Goal: Task Accomplishment & Management: Manage account settings

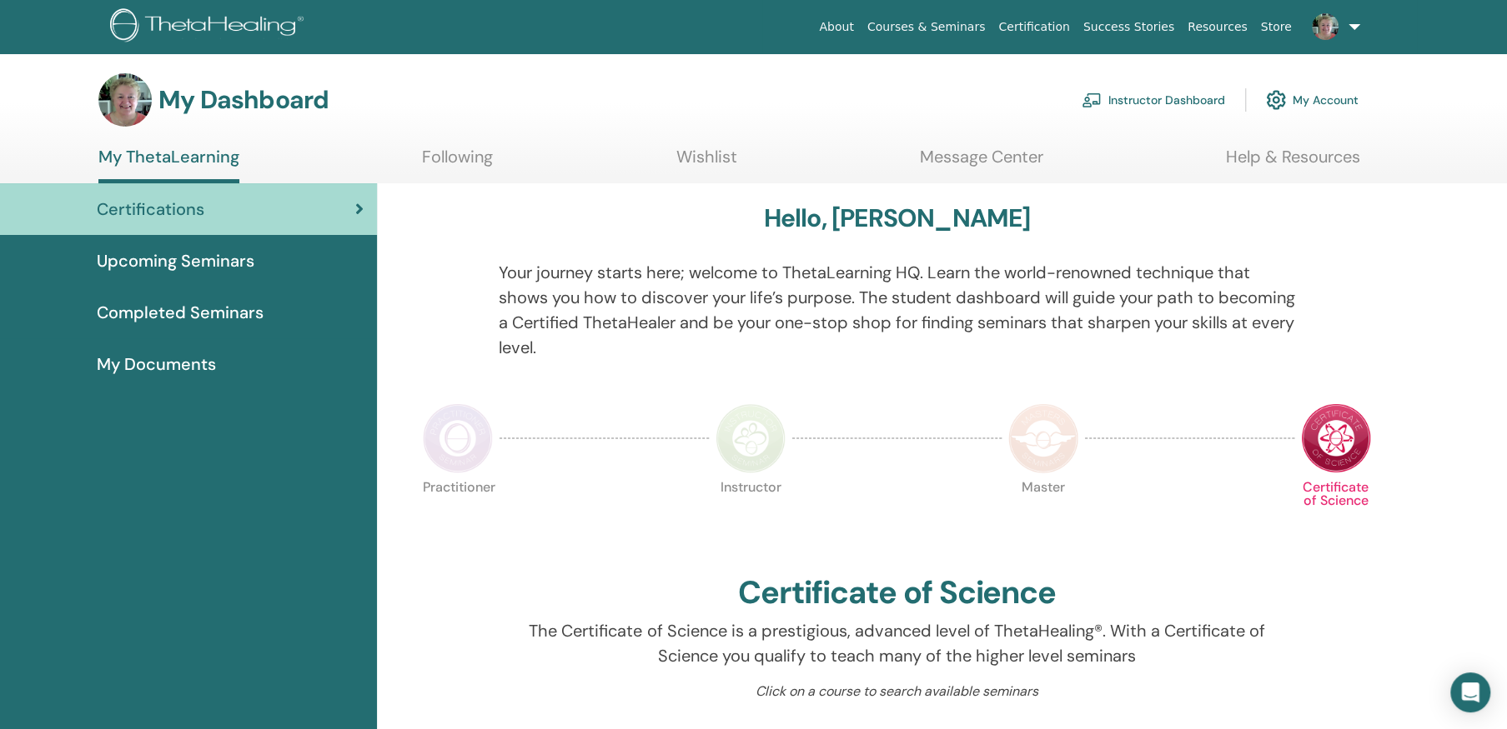
click at [1126, 97] on link "Instructor Dashboard" at bounding box center [1152, 100] width 143 height 37
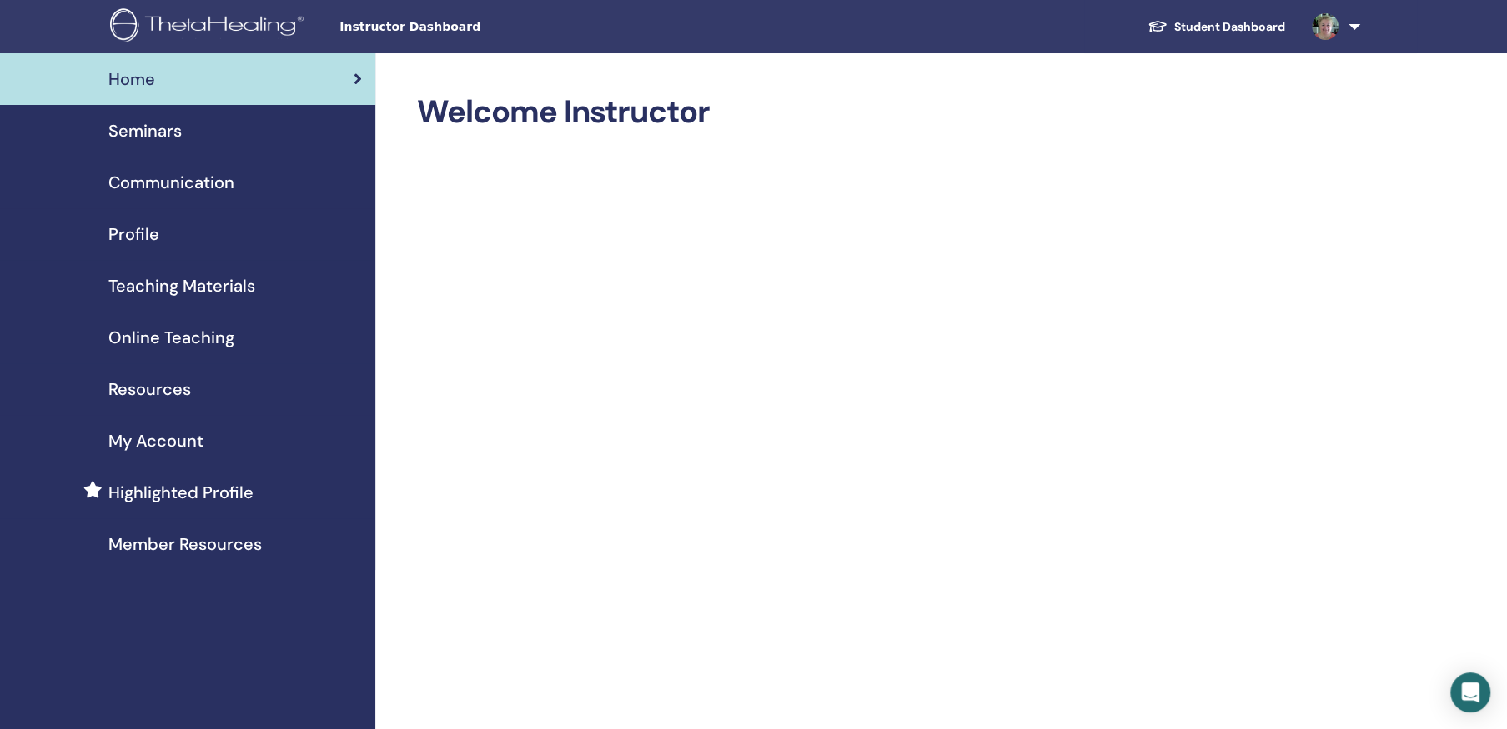
click at [147, 125] on span "Seminars" at bounding box center [144, 130] width 73 height 25
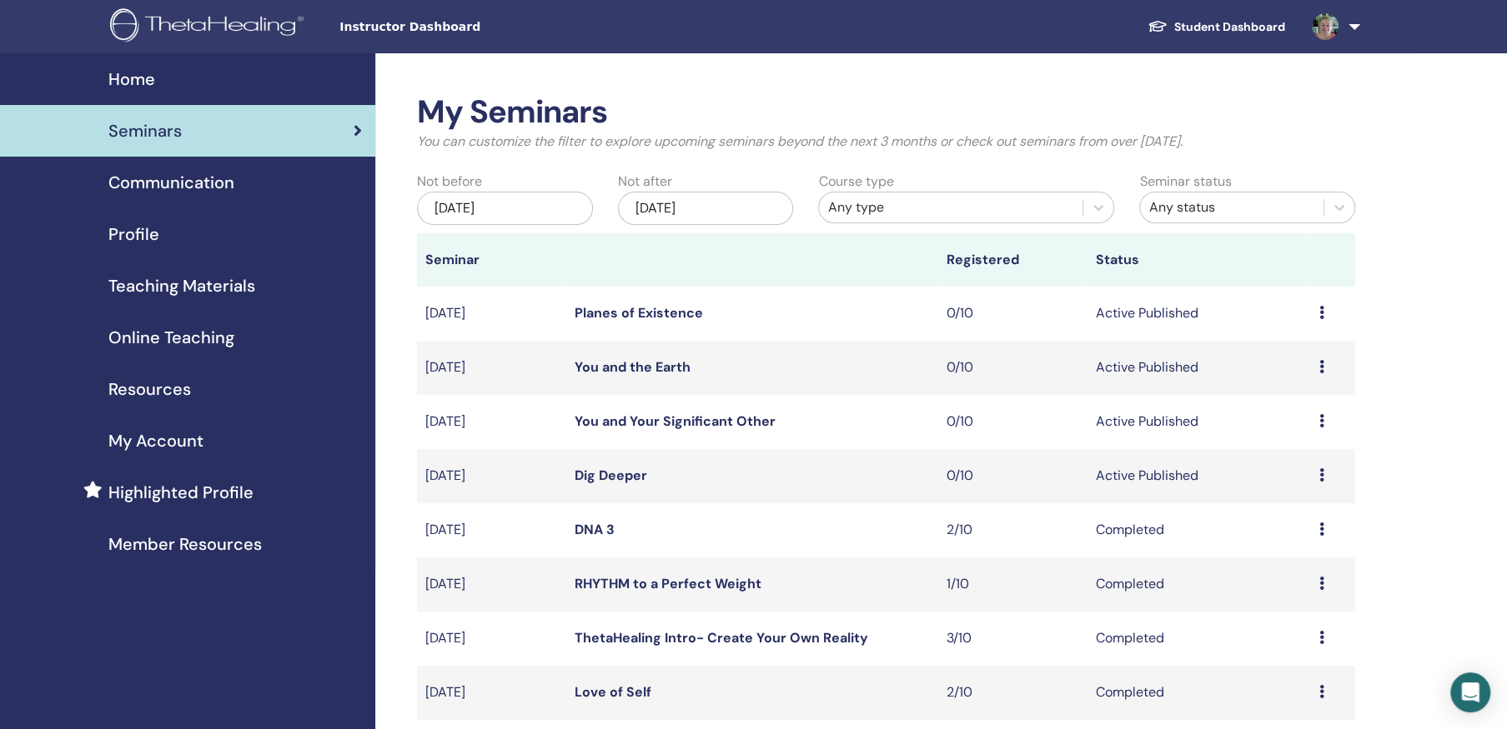
click at [647, 361] on link "You and the Earth" at bounding box center [632, 367] width 116 height 18
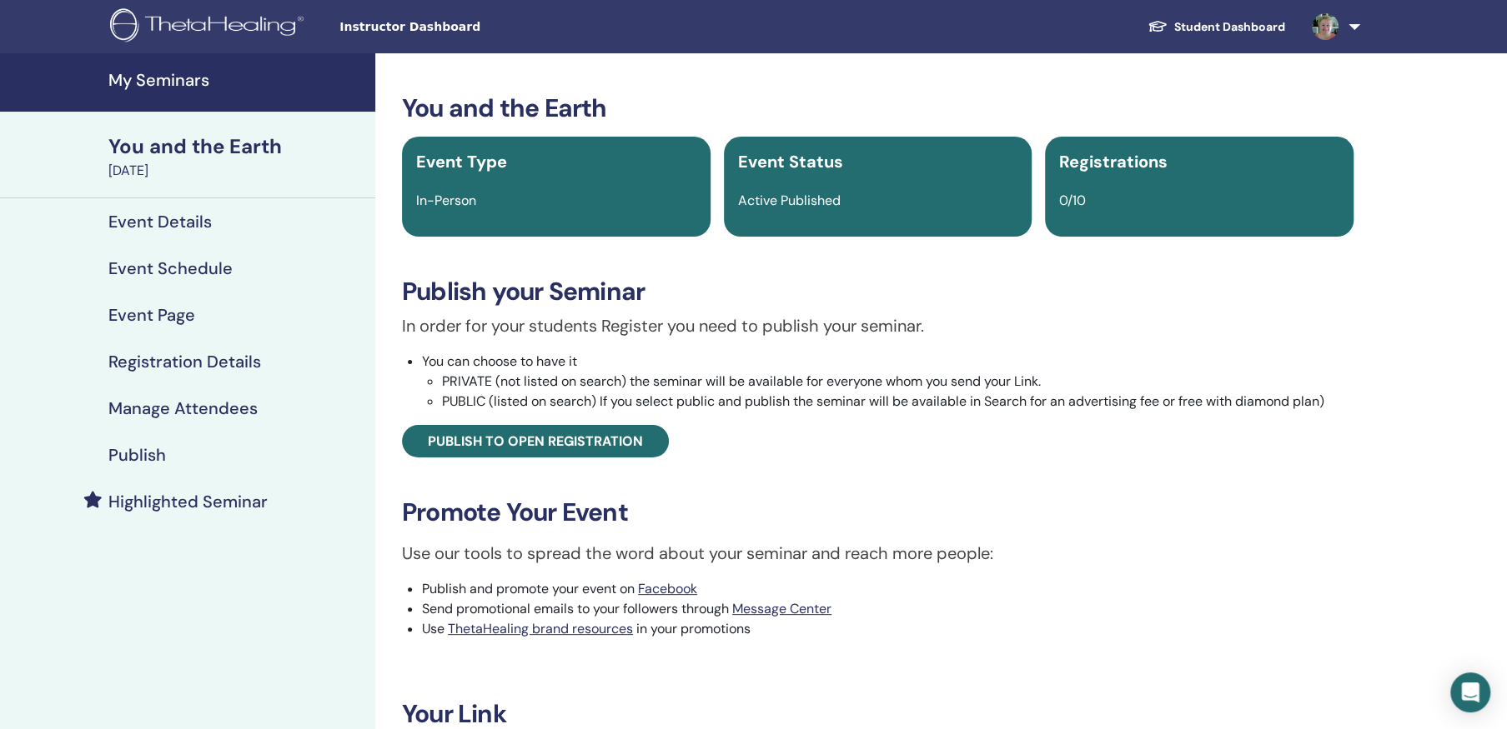
click at [175, 219] on h4 "Event Details" at bounding box center [159, 222] width 103 height 20
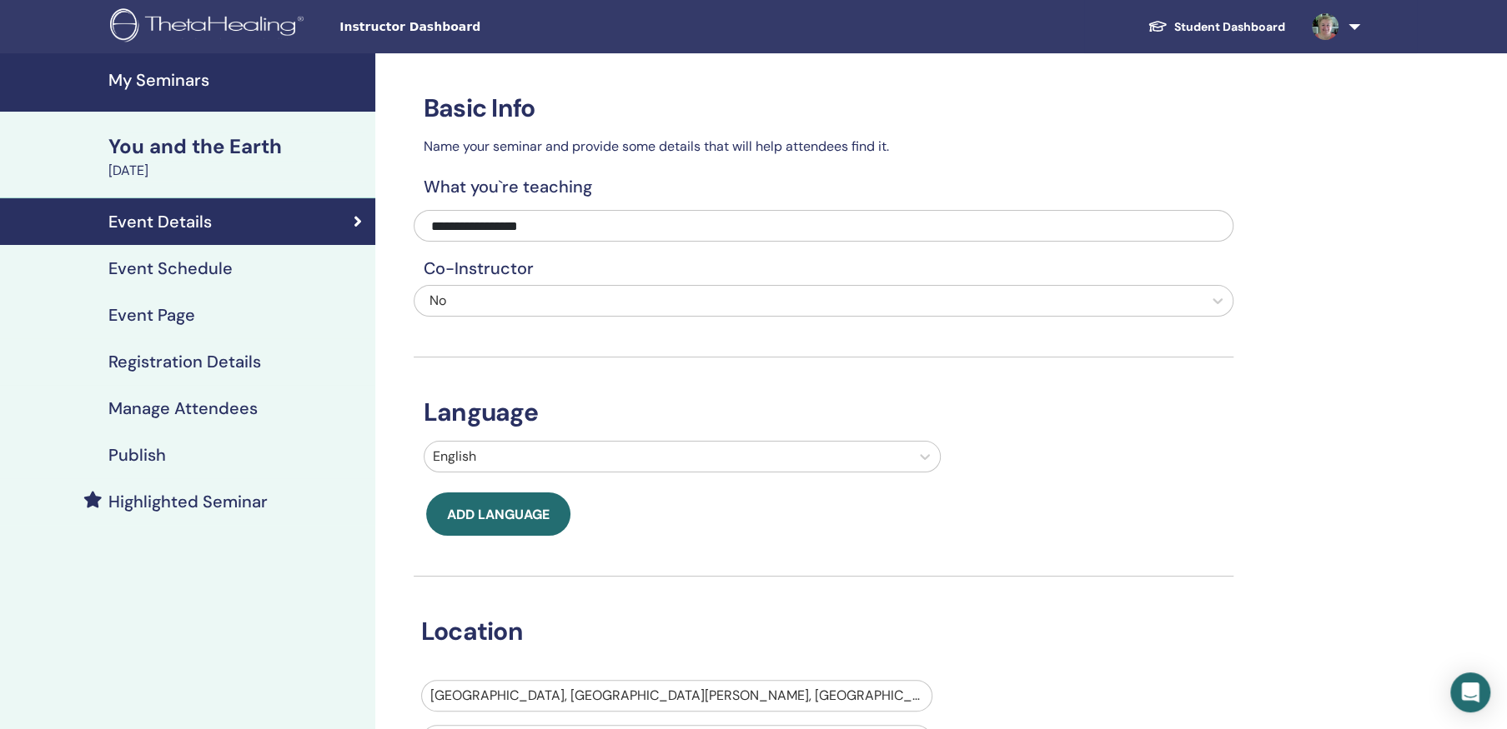
click at [196, 358] on h4 "Registration Details" at bounding box center [184, 362] width 153 height 20
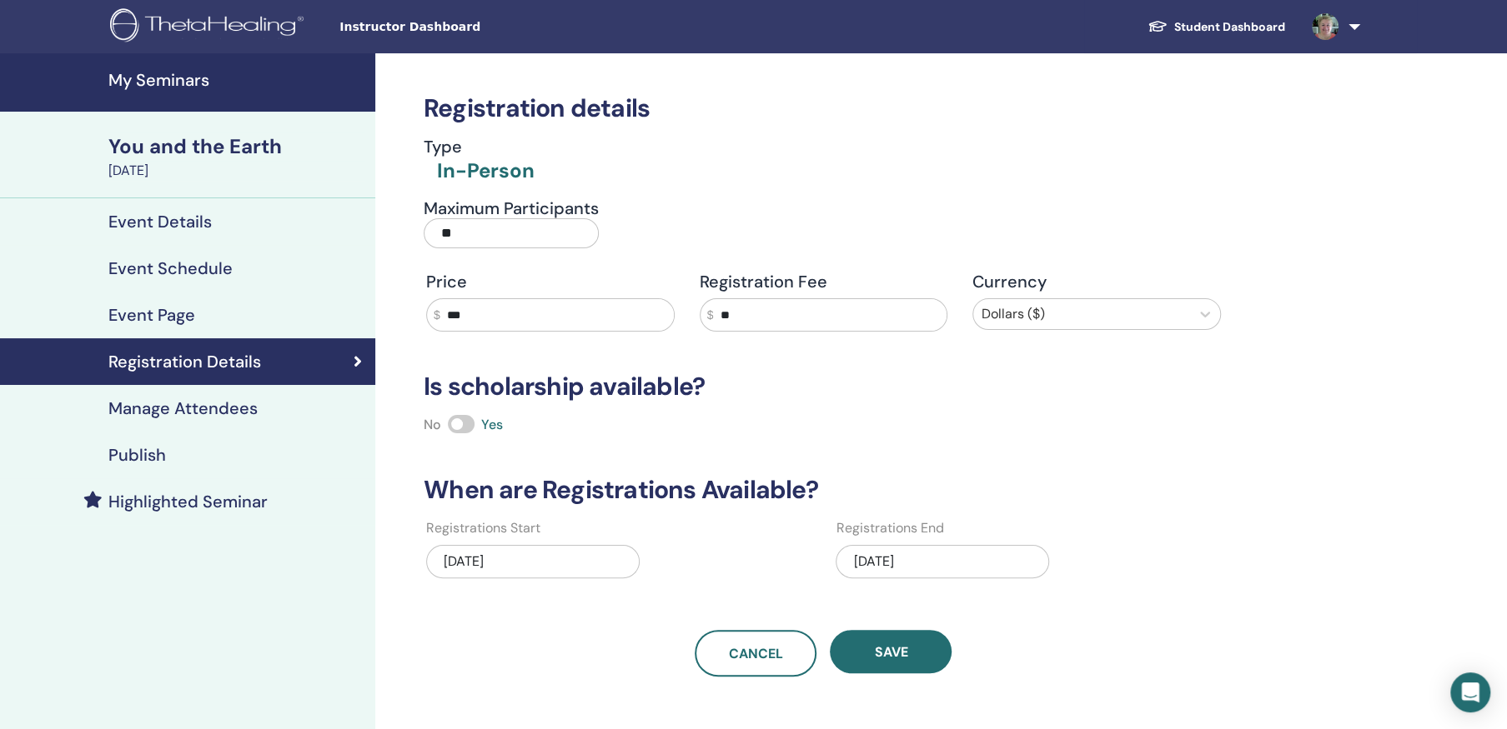
click at [185, 143] on div "You and the Earth" at bounding box center [236, 147] width 257 height 28
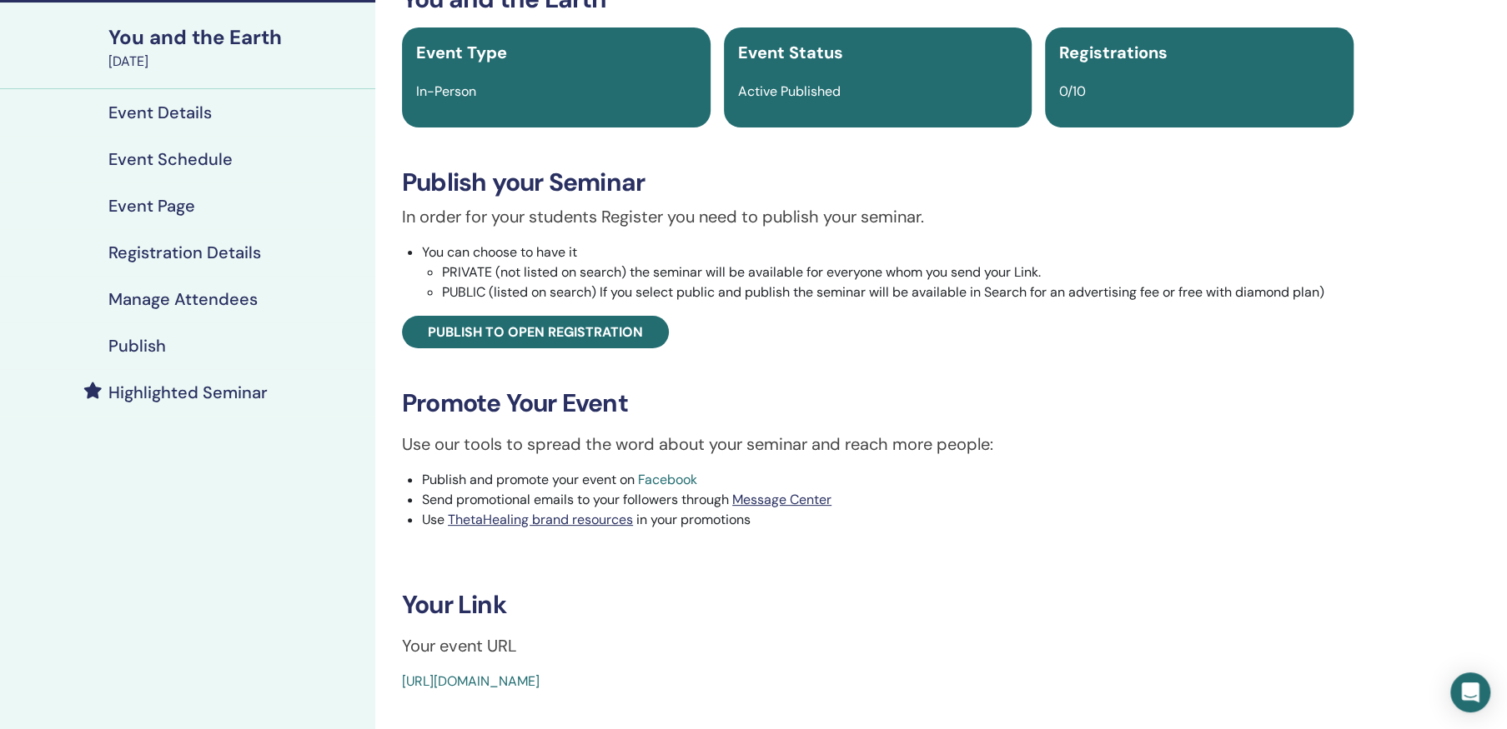
scroll to position [83, 0]
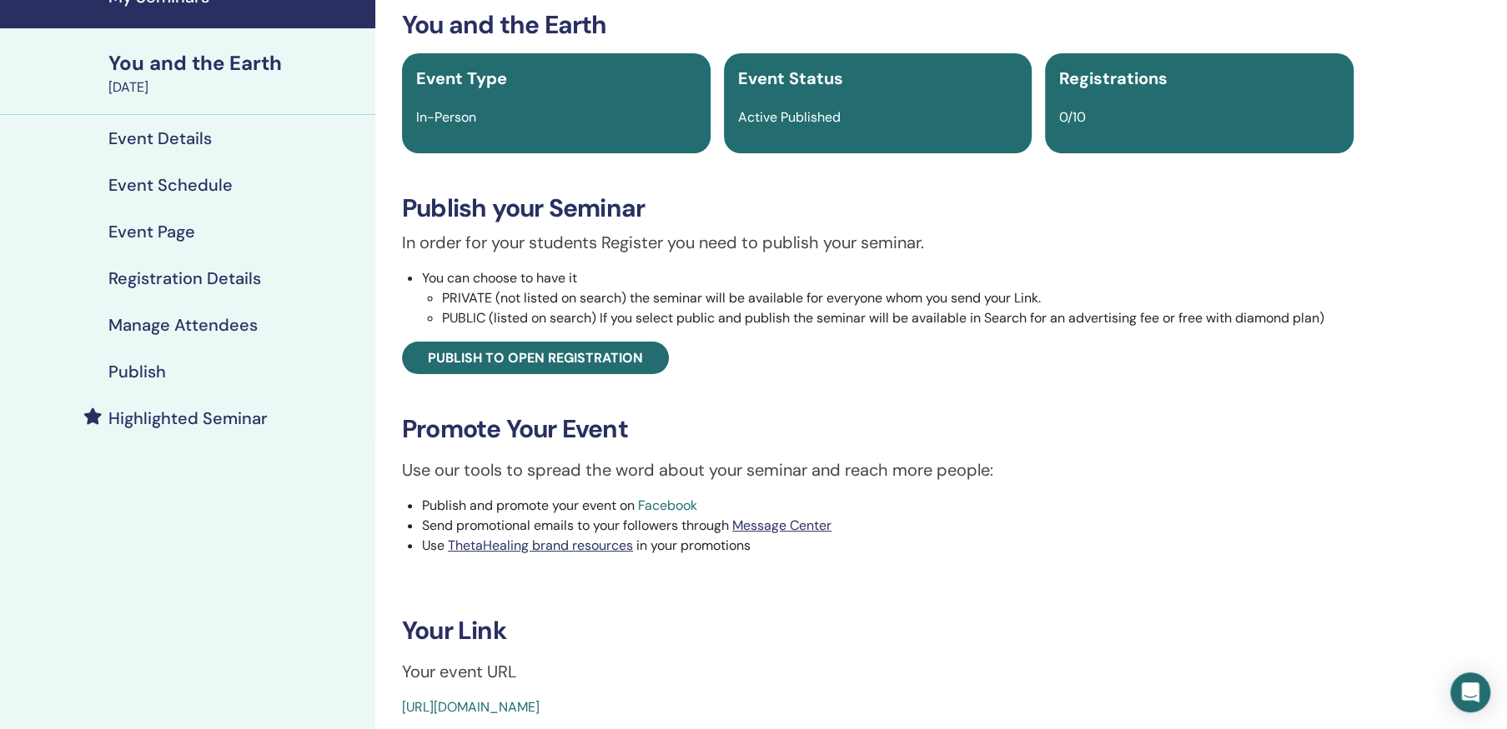
click at [684, 503] on link "Facebook" at bounding box center [667, 506] width 59 height 18
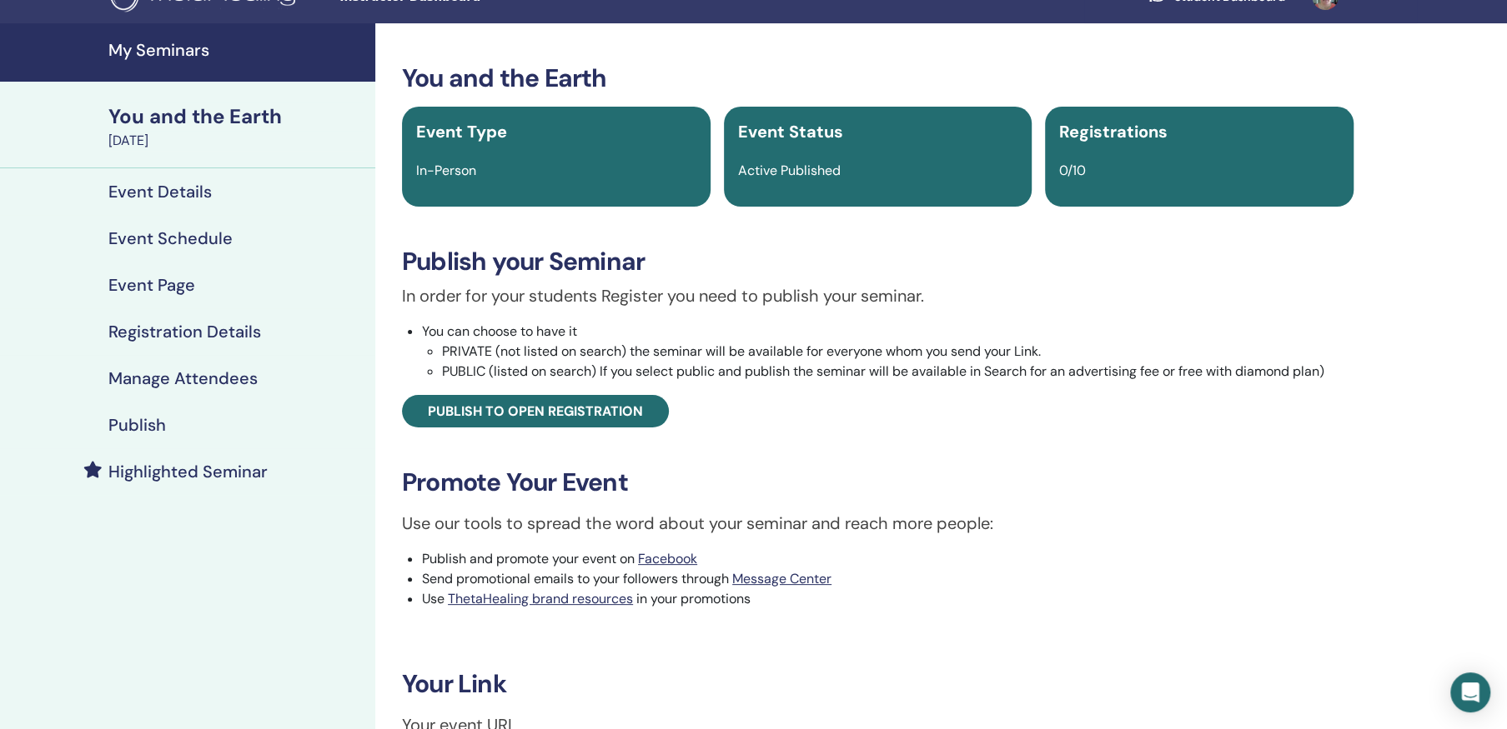
scroll to position [0, 0]
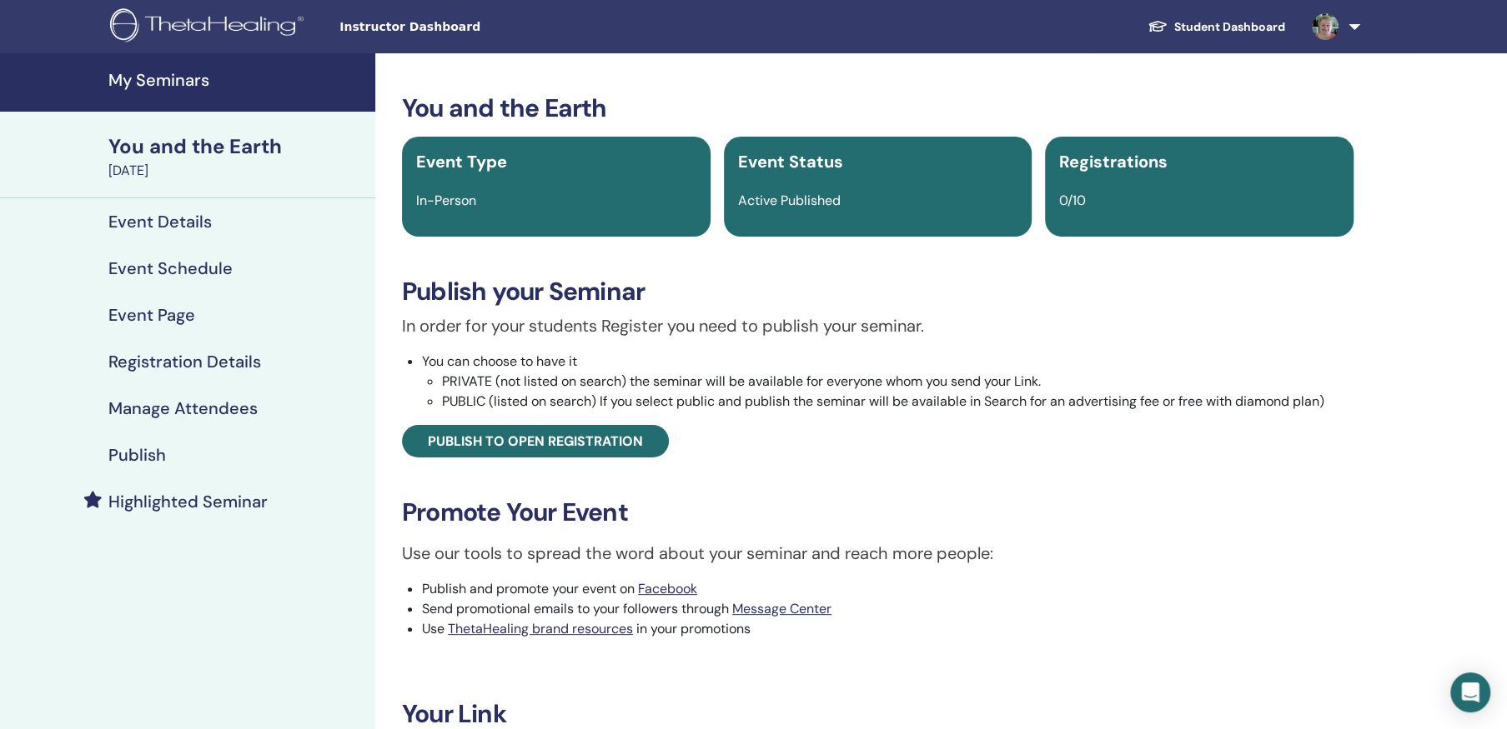
click at [183, 73] on h4 "My Seminars" at bounding box center [236, 80] width 257 height 20
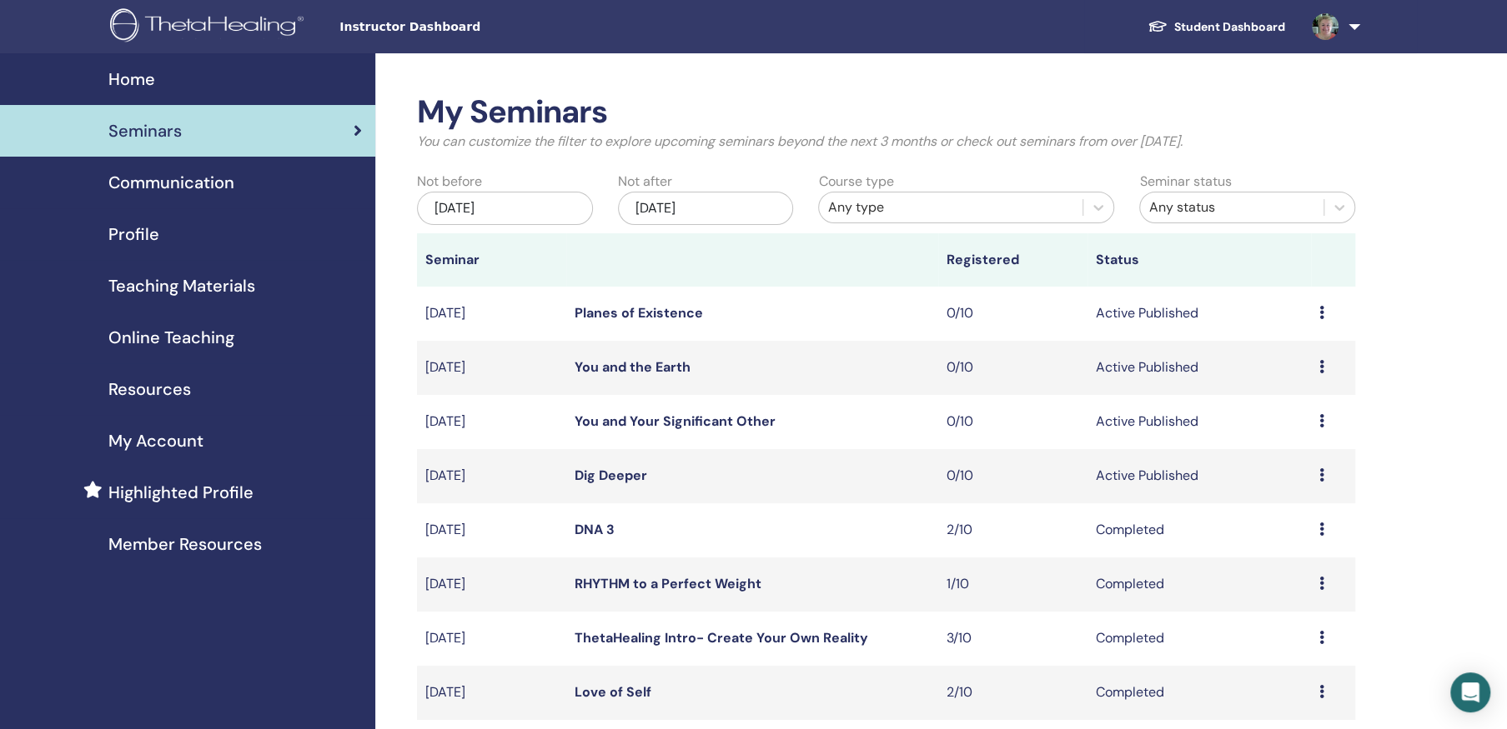
click at [1320, 476] on icon at bounding box center [1321, 475] width 5 height 13
click at [1320, 416] on icon at bounding box center [1321, 420] width 5 height 13
click at [1264, 453] on link "Edit" at bounding box center [1261, 455] width 24 height 18
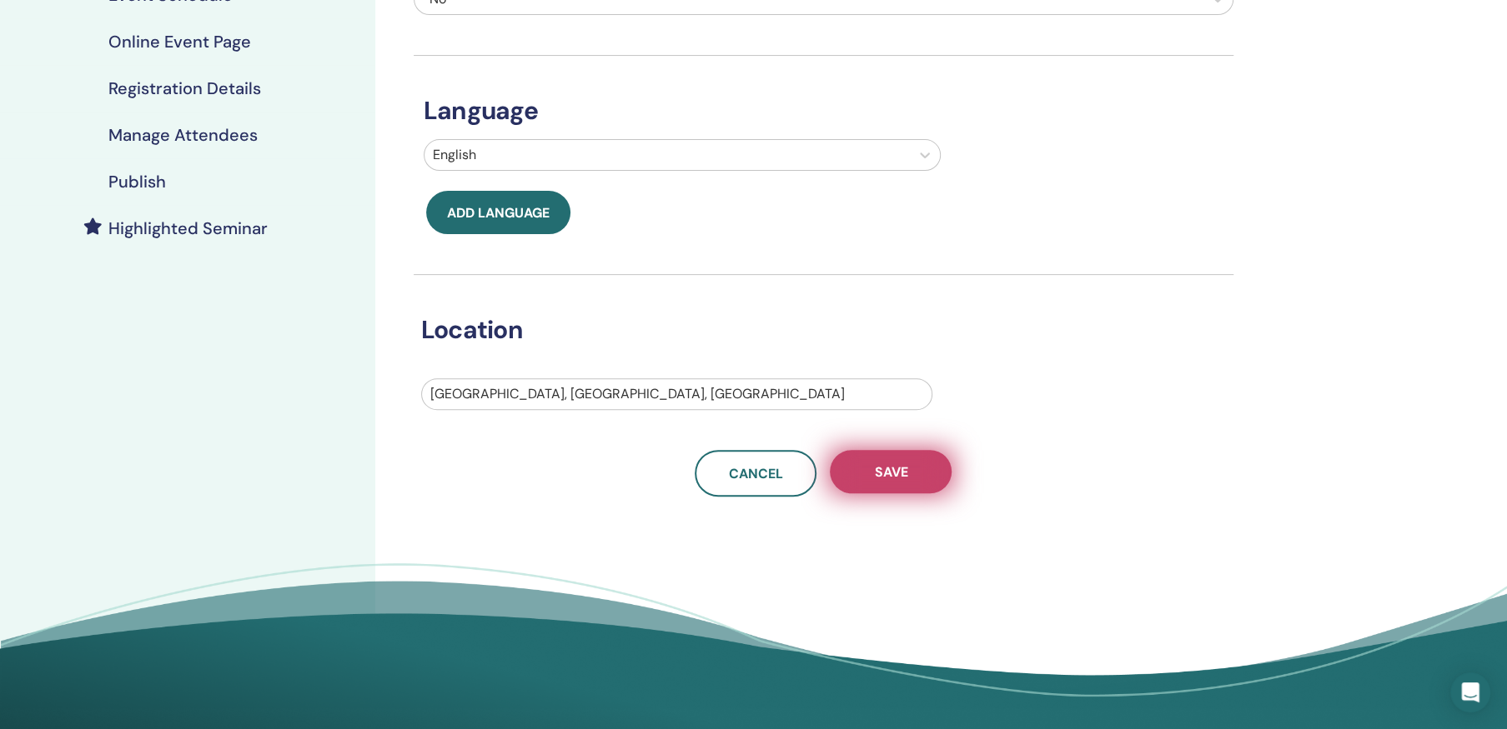
scroll to position [250, 0]
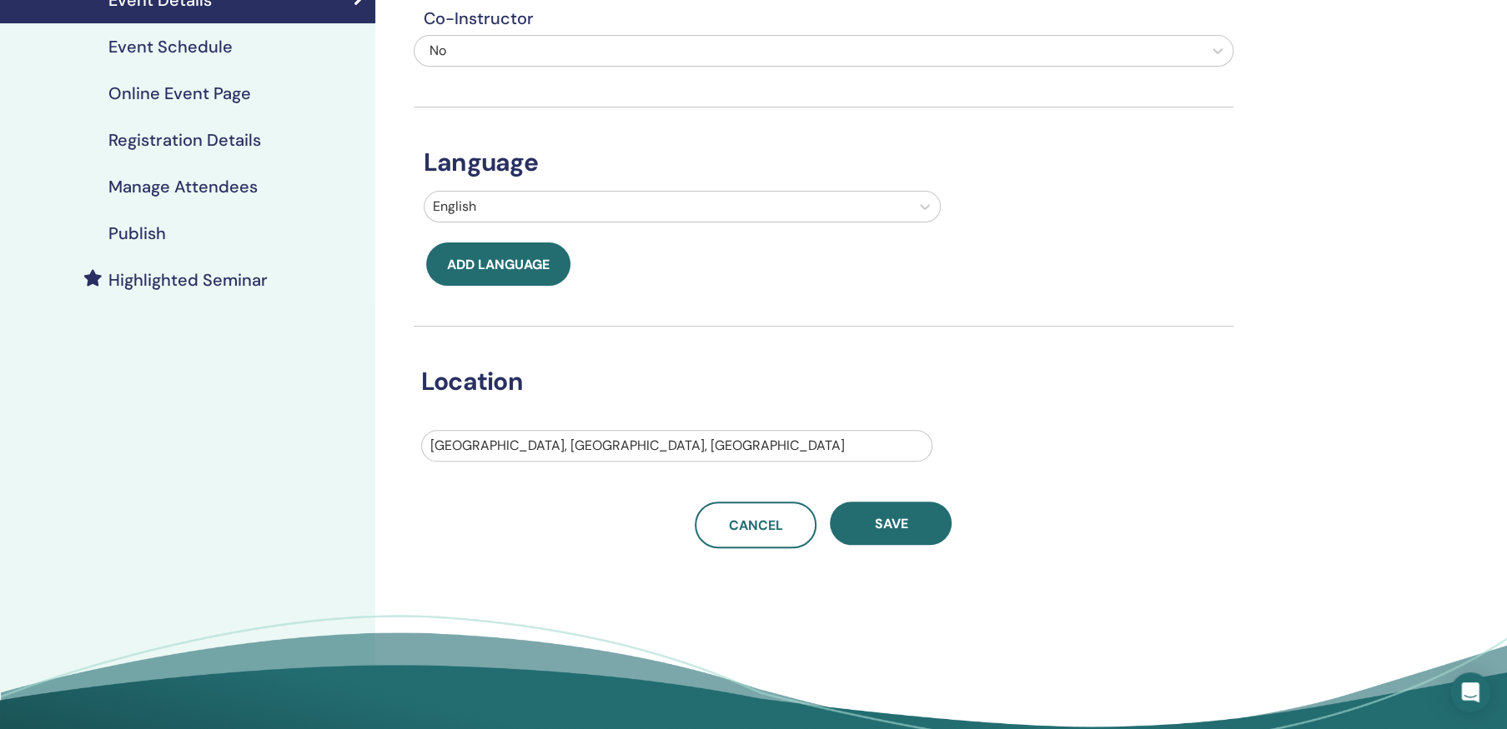
click at [180, 46] on h4 "Event Schedule" at bounding box center [170, 47] width 124 height 20
